Goal: Check status: Check status

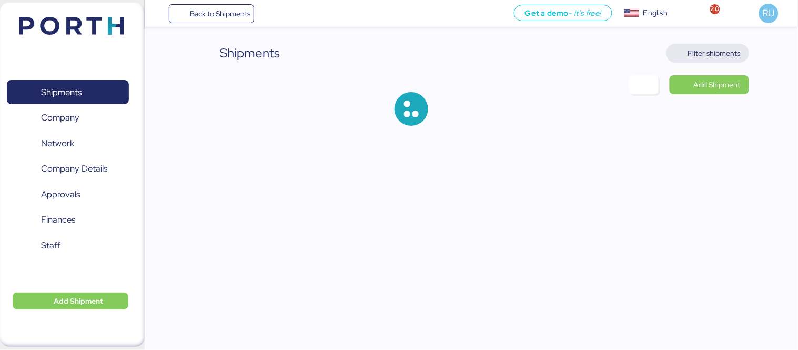
click at [703, 48] on span "Filter shipments" at bounding box center [714, 53] width 53 height 13
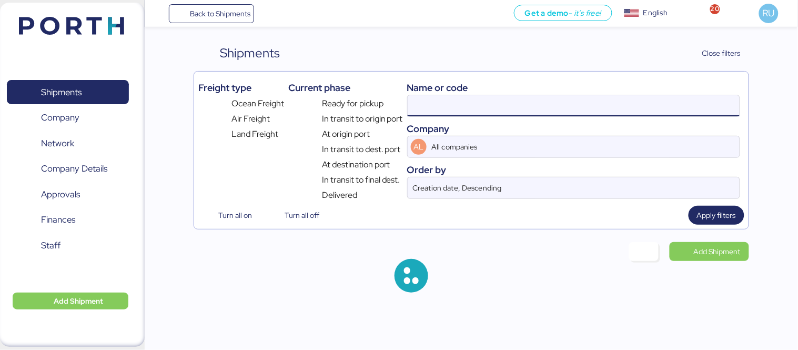
click at [529, 109] on input at bounding box center [574, 105] width 332 height 21
paste input "GZMZL25037057"
type input "GZMZL25037057"
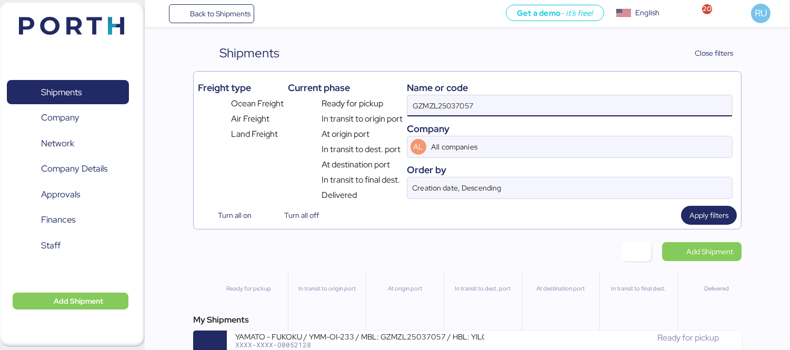
click at [424, 326] on div "My Shipments" at bounding box center [467, 320] width 548 height 13
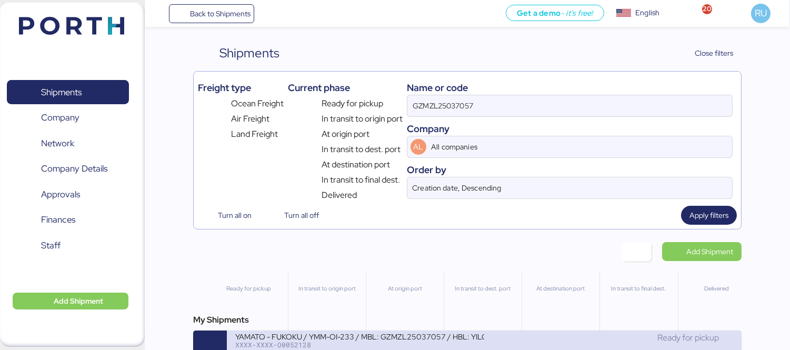
click at [430, 333] on div "YAMATO - FUKOKU / YMM-OI-233 / MBL: GZMZL25037057 / HBL: YILGZS0017303 / LCL XX…" at bounding box center [484, 348] width 515 height 34
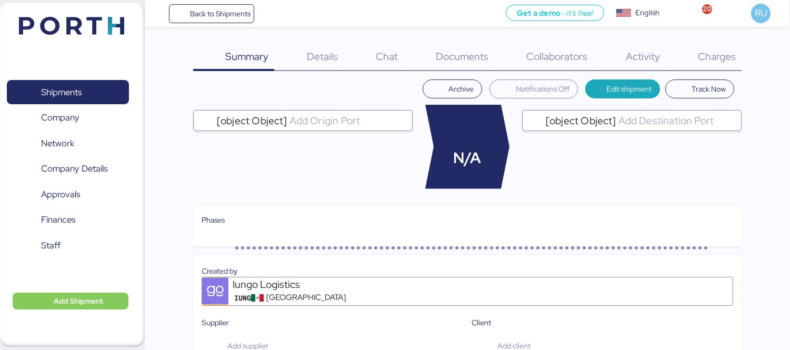
click at [725, 44] on div "Charges 0" at bounding box center [704, 57] width 76 height 27
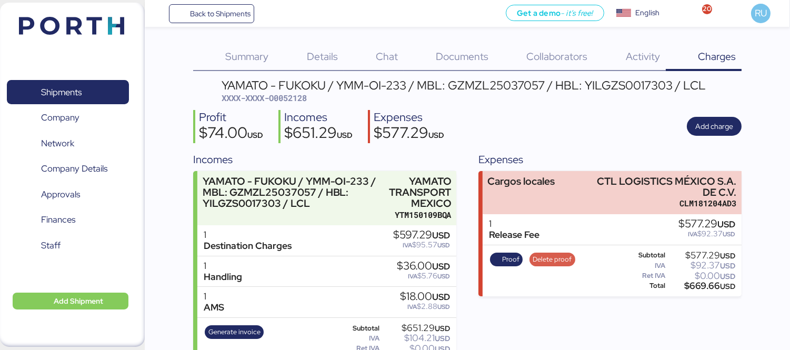
click at [538, 258] on span "Delete proof" at bounding box center [552, 260] width 39 height 12
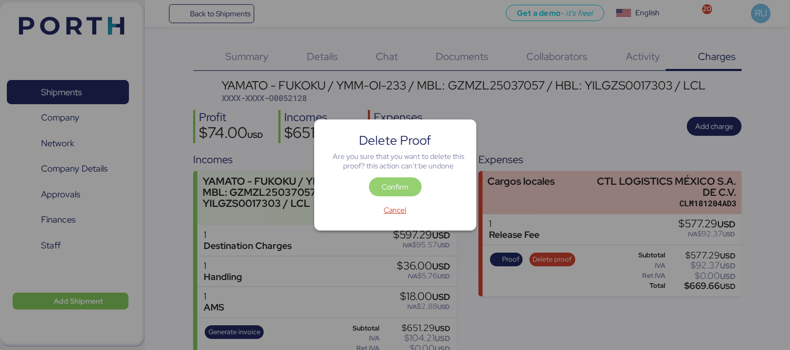
click at [383, 183] on span "Confirm" at bounding box center [395, 187] width 27 height 13
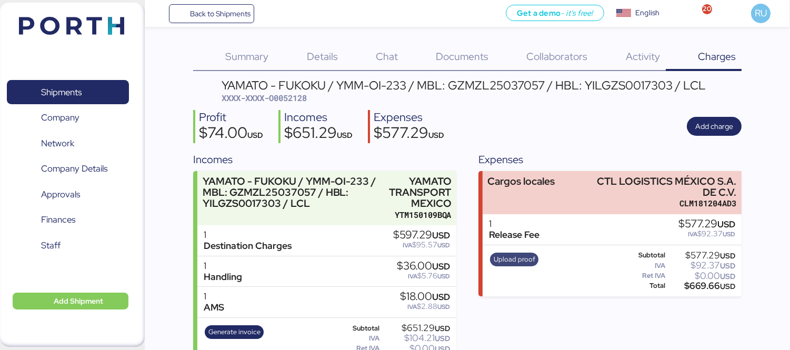
click at [514, 255] on span "Upload proof" at bounding box center [515, 260] width 42 height 12
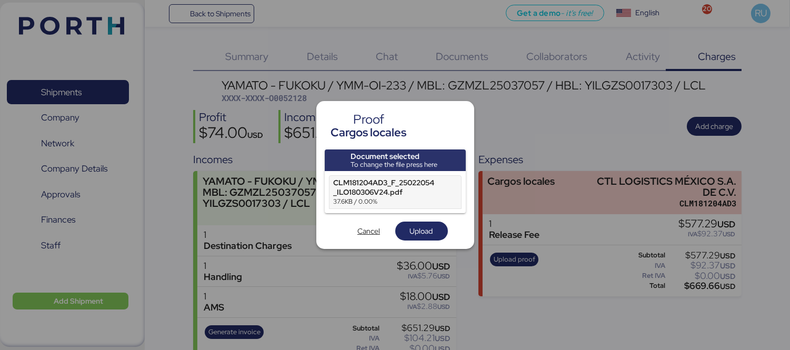
click at [428, 221] on div "Document selected To change the file press here CLM181204AD3_F_25022054_ILO1803…" at bounding box center [395, 195] width 141 height 92
click at [438, 229] on span "Upload" at bounding box center [422, 231] width 36 height 15
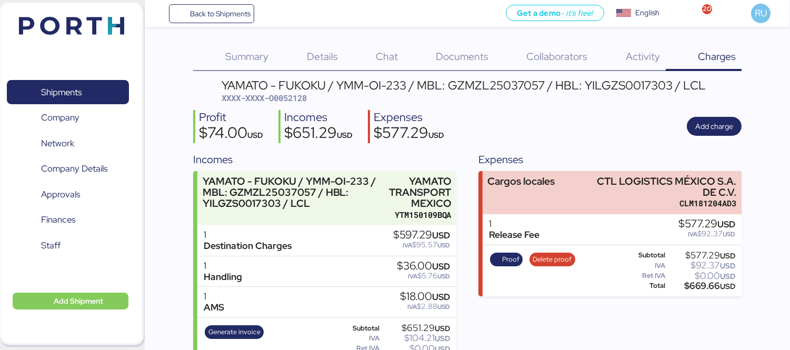
click at [606, 128] on div "Profit $74.00 USD Incomes $651.29 USD Expenses $577.29 USD Add charge" at bounding box center [467, 126] width 548 height 33
